Goal: Navigation & Orientation: Go to known website

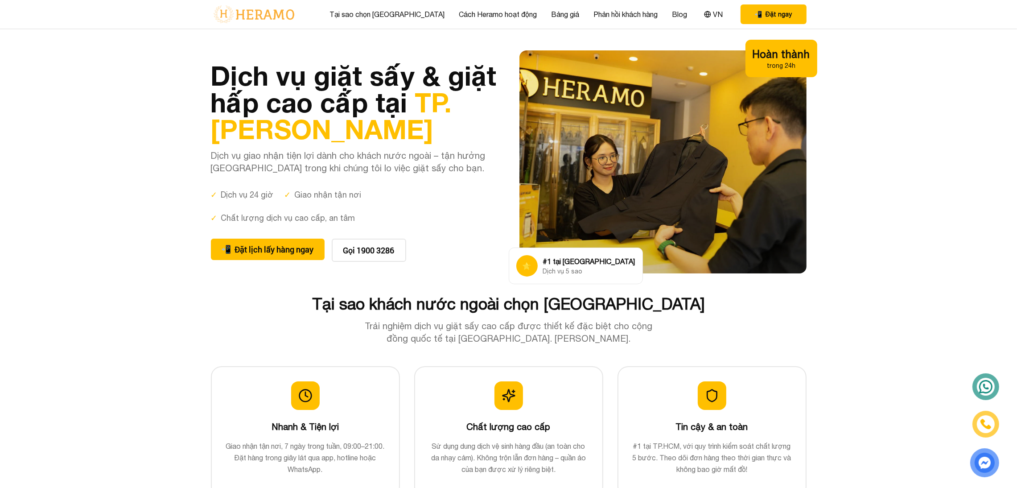
click at [633, 197] on div at bounding box center [662, 161] width 287 height 223
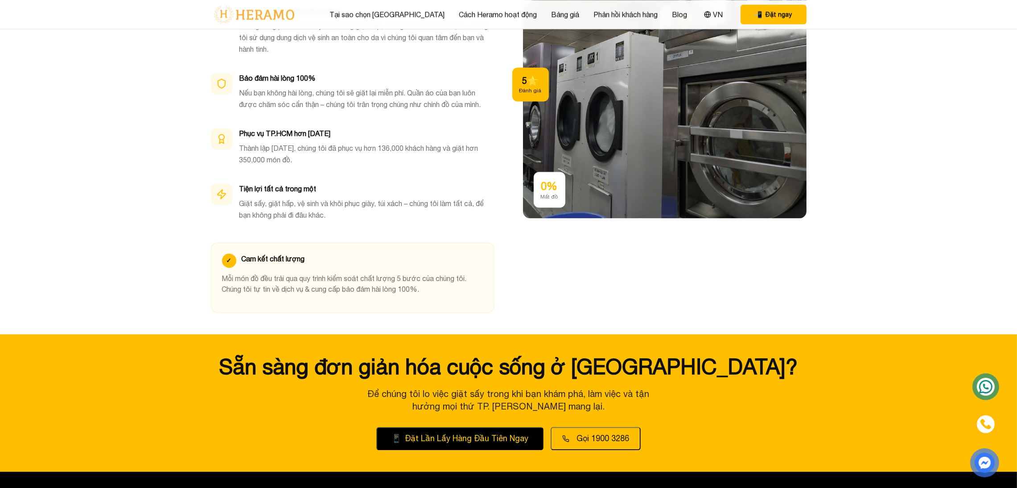
scroll to position [2819, 0]
